Goal: Task Accomplishment & Management: Manage account settings

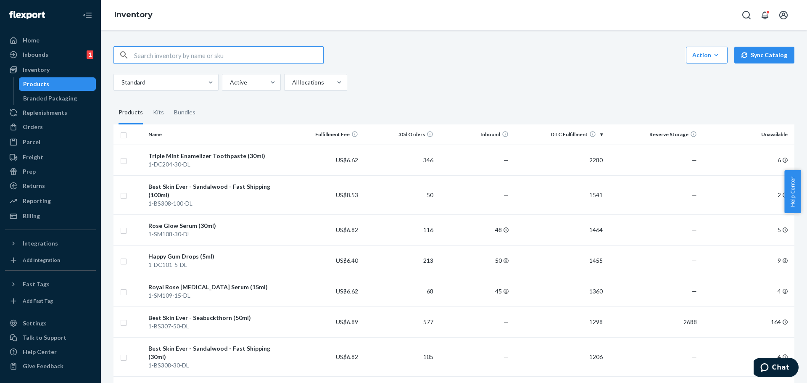
paste input "1-KM104-50"
type input "1-KM104-50"
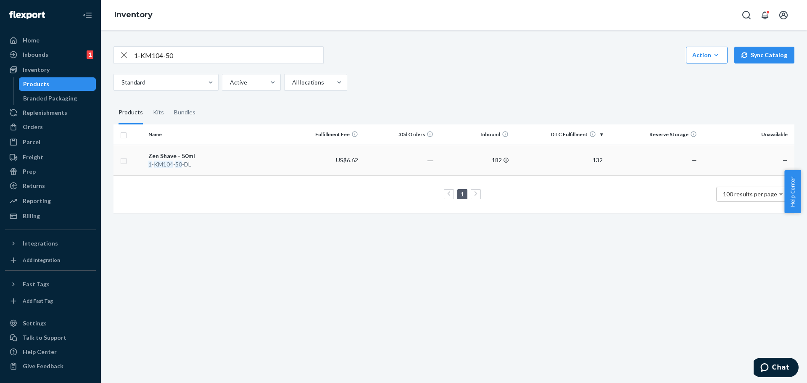
click at [179, 156] on div "Zen Shave - 50ml" at bounding box center [215, 156] width 135 height 8
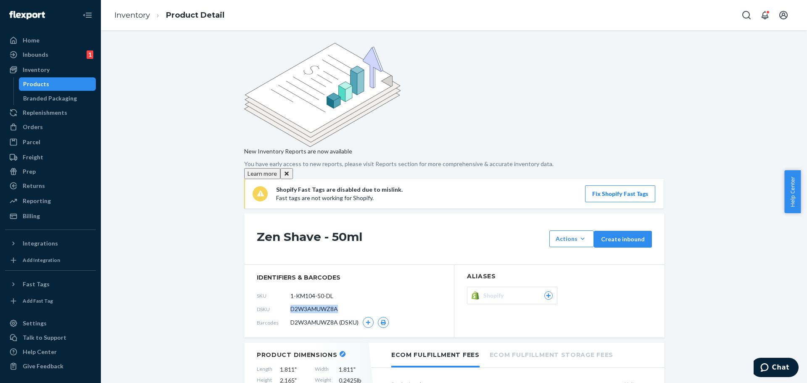
drag, startPoint x: 334, startPoint y: 236, endPoint x: 288, endPoint y: 235, distance: 45.4
click at [288, 302] on div "DSKU D2W3AMUWZ8A" at bounding box center [349, 308] width 185 height 13
copy span "D2W3AMUWZ8A"
drag, startPoint x: 135, startPoint y: 12, endPoint x: 217, endPoint y: 191, distance: 197.0
click at [135, 12] on link "Inventory" at bounding box center [132, 15] width 36 height 9
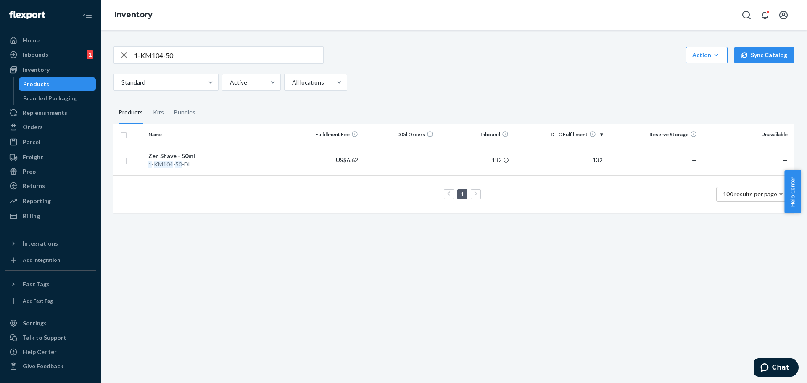
drag, startPoint x: 769, startPoint y: 57, endPoint x: 753, endPoint y: 81, distance: 28.3
click at [768, 57] on button "Sync Catalog" at bounding box center [765, 55] width 60 height 17
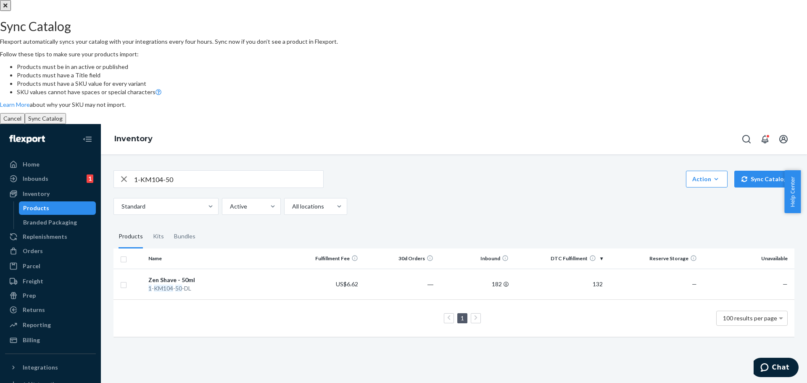
click at [66, 124] on button "Sync Catalog" at bounding box center [45, 118] width 41 height 11
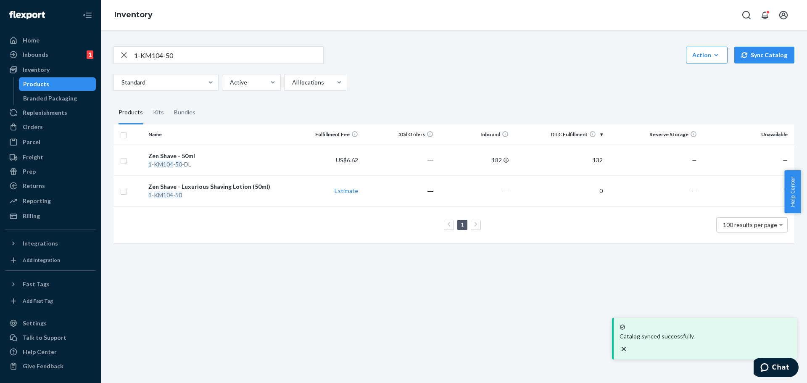
drag, startPoint x: 176, startPoint y: 58, endPoint x: 98, endPoint y: 56, distance: 77.8
click at [98, 56] on div "Home Inbounds 1 Shipping Plans Problems 1 Inventory Products Branded Packaging …" at bounding box center [403, 191] width 807 height 383
paste input "-DL"
type input "1-KM104-50-DL"
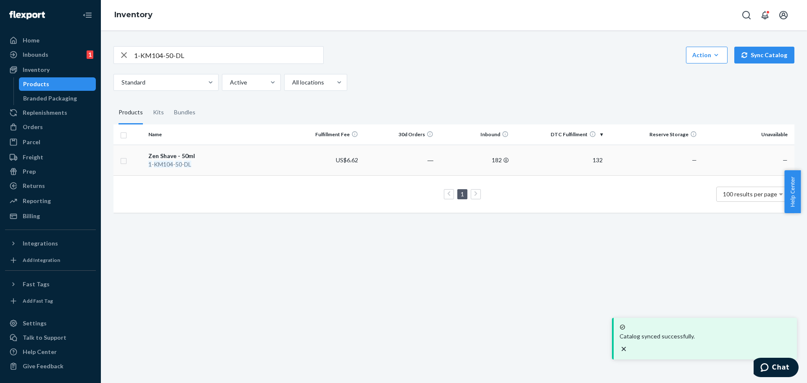
click at [169, 157] on div "Zen Shave - 50ml" at bounding box center [215, 156] width 135 height 8
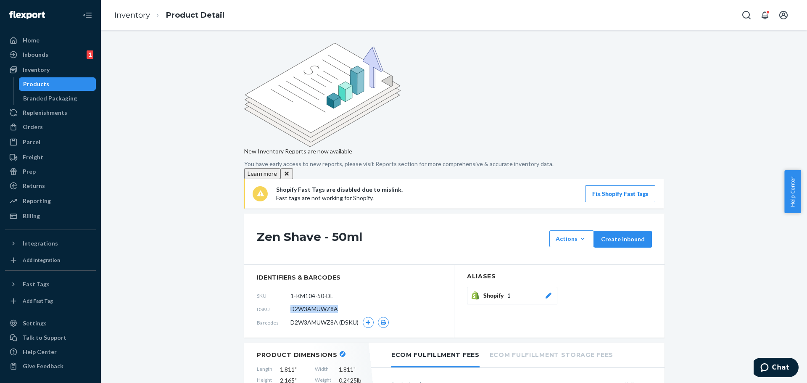
drag, startPoint x: 337, startPoint y: 238, endPoint x: 287, endPoint y: 238, distance: 50.0
click at [287, 302] on div "DSKU D2W3AMUWZ8A" at bounding box center [349, 308] width 185 height 13
copy span "D2W3AMUWZ8A"
